Goal: Navigation & Orientation: Go to known website

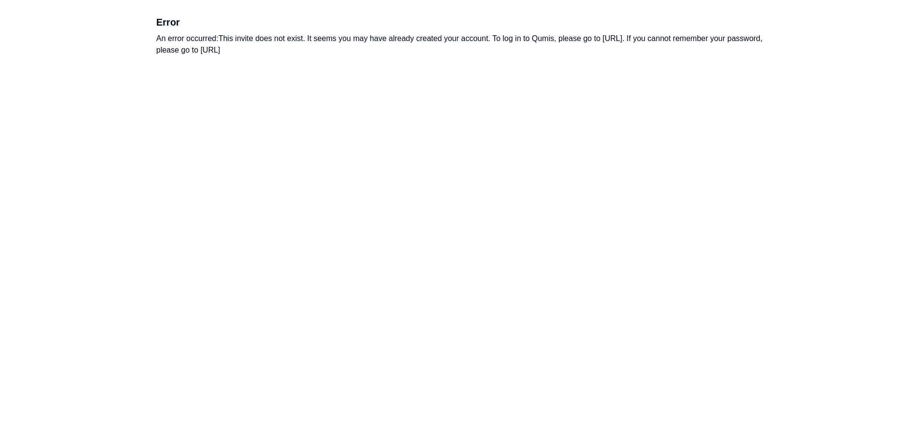
drag, startPoint x: 156, startPoint y: 21, endPoint x: 461, endPoint y: 58, distance: 307.1
click at [461, 58] on div "Error An error occurred: This invite does not exist. It seems you may have alre…" at bounding box center [460, 35] width 617 height 71
click at [321, 49] on div "An error occurred: This invite does not exist. It seems you may have already cr…" at bounding box center [461, 44] width 610 height 23
drag, startPoint x: 293, startPoint y: 50, endPoint x: 430, endPoint y: 49, distance: 136.5
click at [430, 49] on div "An error occurred: This invite does not exist. It seems you may have already cr…" at bounding box center [461, 44] width 610 height 23
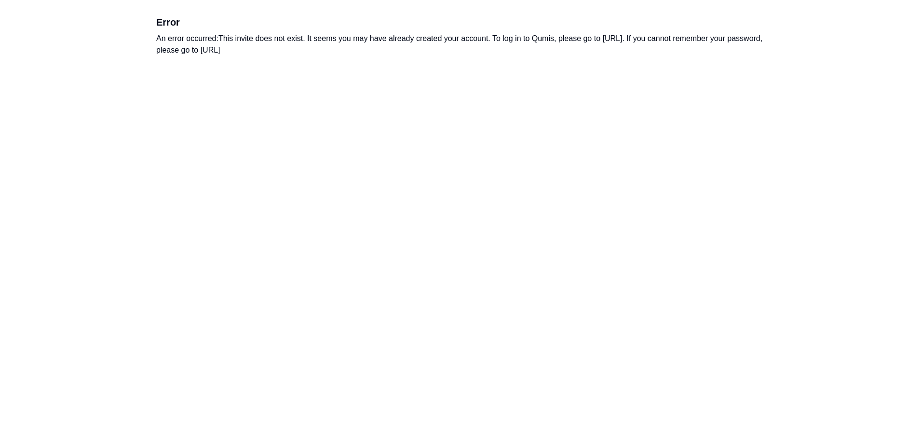
drag, startPoint x: 430, startPoint y: 49, endPoint x: 401, endPoint y: 51, distance: 28.5
copy div "https://app.qumis.ai/forgot_password"
drag, startPoint x: 156, startPoint y: 22, endPoint x: 487, endPoint y: 78, distance: 335.5
click at [487, 71] on html "Error An error occurred: This invite does not exist. It seems you may have alre…" at bounding box center [461, 35] width 922 height 71
copy div "Error An error occurred: This invite does not exist. It seems you may have alre…"
